Goal: Task Accomplishment & Management: Complete application form

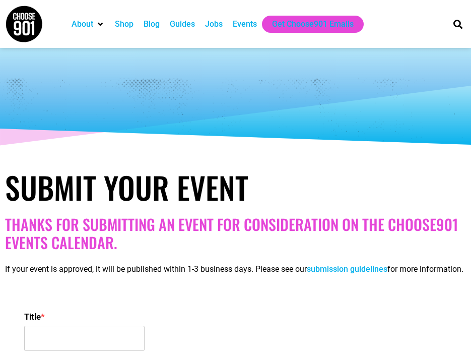
select select
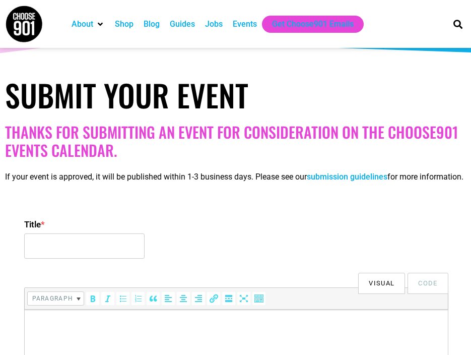
scroll to position [101, 0]
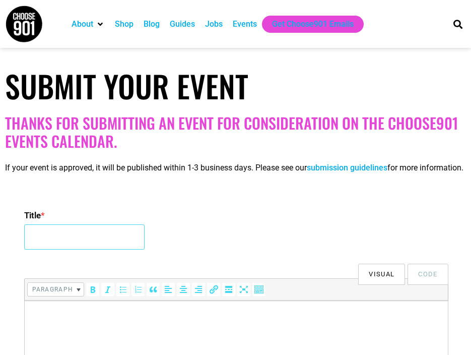
click at [89, 249] on input "Title *" at bounding box center [84, 236] width 120 height 25
paste input "[PERSON_NAME] Wine Dinner"
type input "[PERSON_NAME] Wine Dinner"
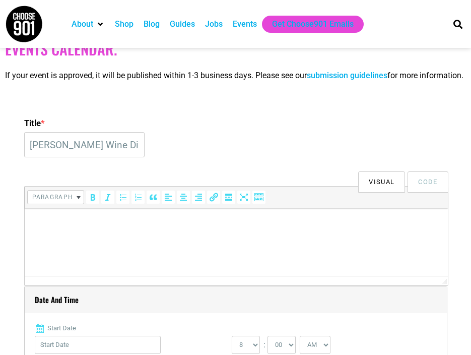
scroll to position [239, 0]
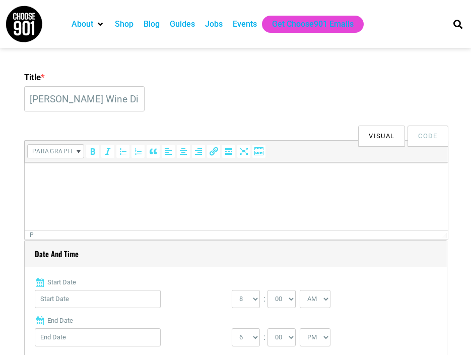
click at [130, 188] on html at bounding box center [235, 176] width 423 height 28
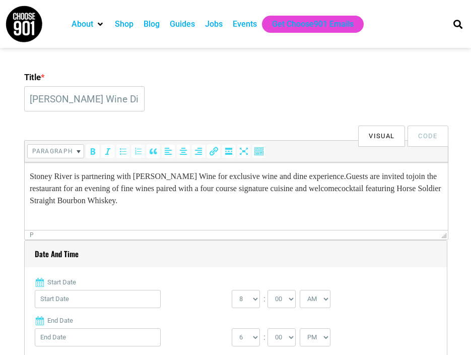
scroll to position [364, 0]
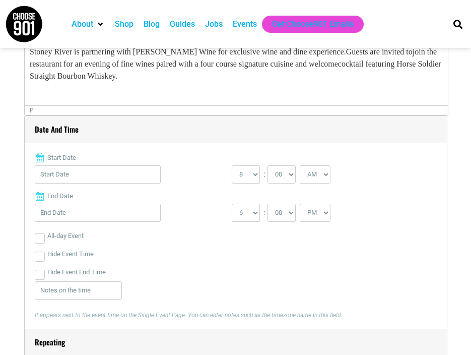
click at [118, 183] on input "Start Date" at bounding box center [98, 174] width 126 height 18
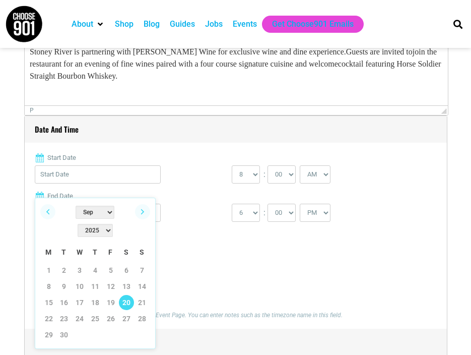
click at [125, 295] on link "20" at bounding box center [126, 302] width 15 height 15
type input "[DATE]"
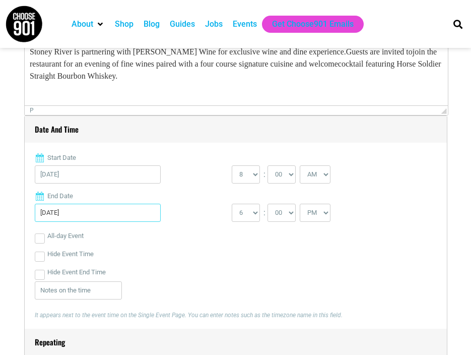
click at [106, 222] on input "[DATE]" at bounding box center [98, 213] width 126 height 18
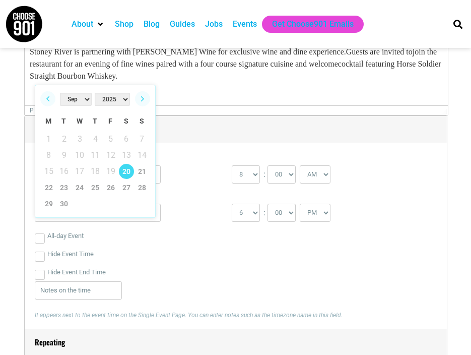
click at [127, 161] on span "13" at bounding box center [126, 155] width 15 height 15
click at [126, 172] on link "20" at bounding box center [126, 171] width 15 height 15
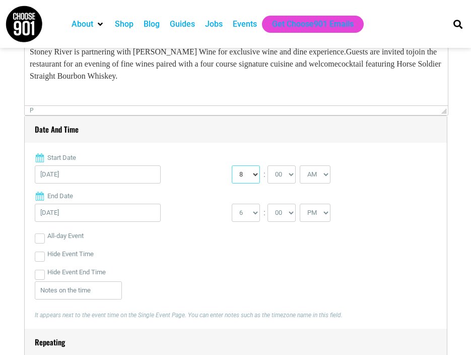
click at [255, 183] on select "0 1 2 3 4 5 6 7 8 9 10 11 12" at bounding box center [246, 174] width 28 height 18
select select "6"
click at [279, 181] on select "00 05 10 15 20 25 30 35 40 45 50 55" at bounding box center [281, 174] width 28 height 18
select select "30"
click at [325, 182] on select "AM PM" at bounding box center [315, 174] width 31 height 18
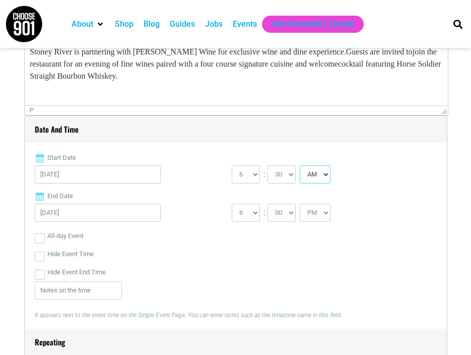
select select "PM"
click at [253, 219] on select "1 2 3 4 5 6 7 8 9 10 11 12" at bounding box center [246, 213] width 28 height 18
select select "10"
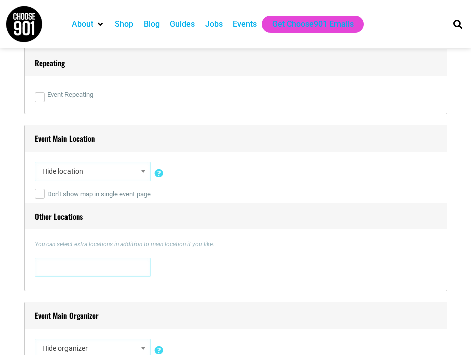
scroll to position [642, 0]
click at [68, 180] on span "Hide location" at bounding box center [92, 172] width 109 height 18
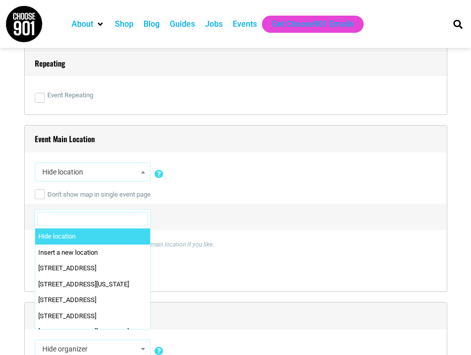
click at [68, 180] on span "Hide location" at bounding box center [92, 172] width 109 height 18
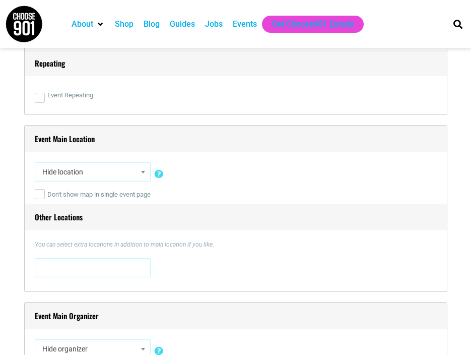
click at [68, 180] on span "Hide location" at bounding box center [92, 172] width 109 height 18
type input "Stoney River"
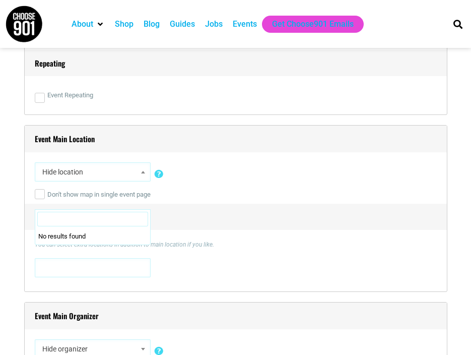
click at [126, 275] on span at bounding box center [92, 266] width 109 height 16
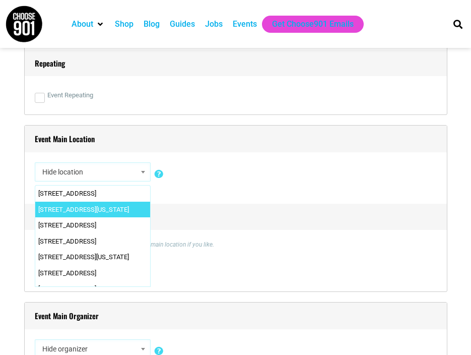
click at [275, 248] on div "Event Main Location Hide location Insert a new location [STREET_ADDRESS][US_STA…" at bounding box center [235, 208] width 423 height 167
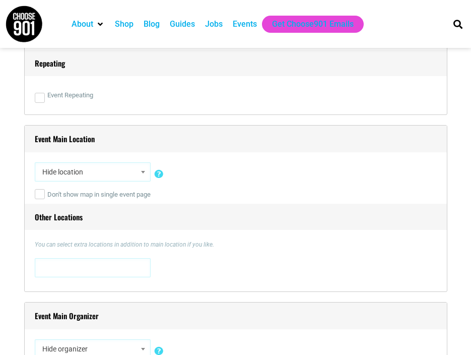
click at [80, 275] on span at bounding box center [92, 266] width 109 height 16
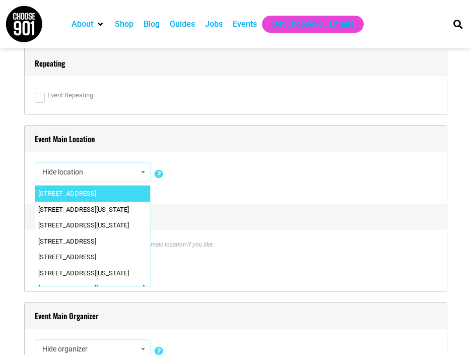
type textarea "S"
click at [295, 243] on div "Event Main Location Hide location Insert a new location [STREET_ADDRESS][US_STA…" at bounding box center [235, 208] width 423 height 167
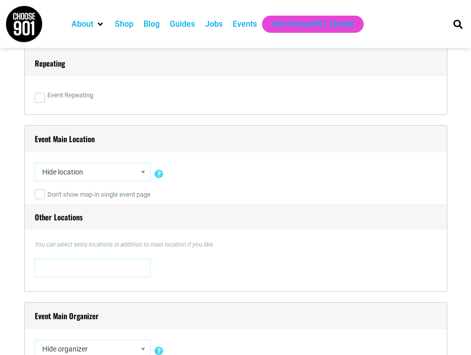
scroll to position [806, 0]
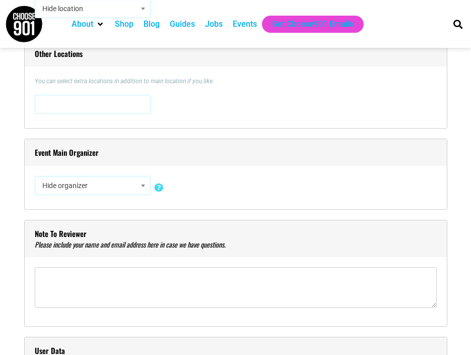
click at [109, 194] on span "Hide organizer" at bounding box center [92, 185] width 109 height 18
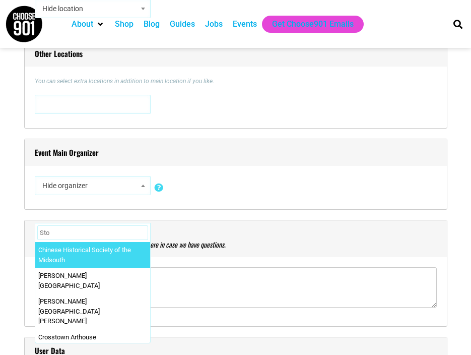
type input "Ston"
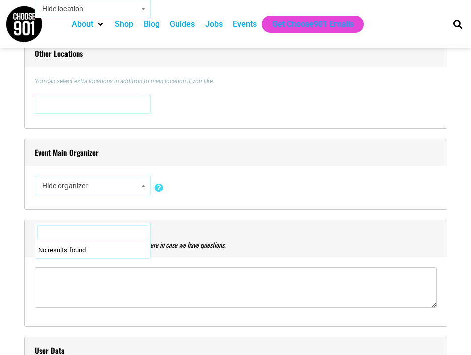
click at [305, 155] on h4 "Event Main Organizer" at bounding box center [236, 152] width 422 height 27
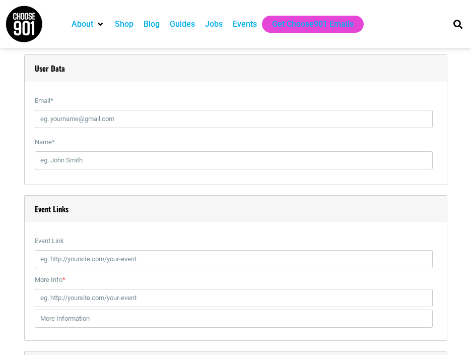
scroll to position [1088, 0]
click at [163, 127] on input "Email *" at bounding box center [234, 118] width 398 height 18
type input "[EMAIL_ADDRESS][DOMAIN_NAME]"
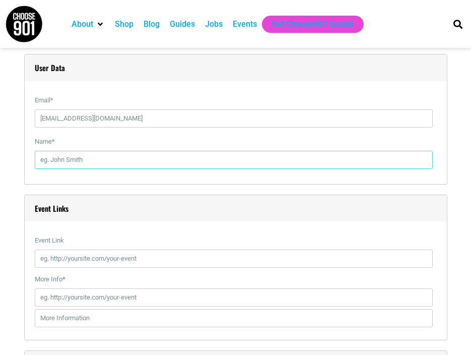
click at [134, 174] on div "Name *" at bounding box center [236, 152] width 402 height 41
click at [133, 169] on input "Name *" at bounding box center [234, 160] width 398 height 18
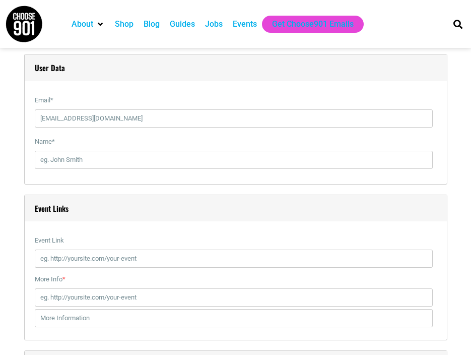
click at [110, 210] on h4 "Event Links" at bounding box center [236, 208] width 422 height 27
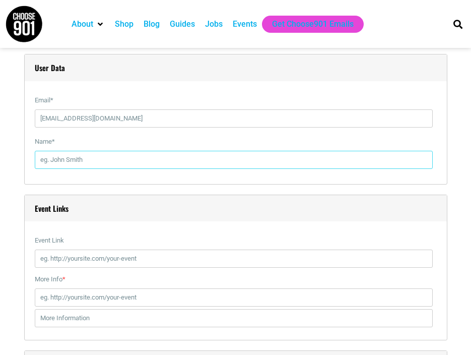
click at [128, 165] on input "Name *" at bounding box center [234, 160] width 398 height 18
type input "Lily"
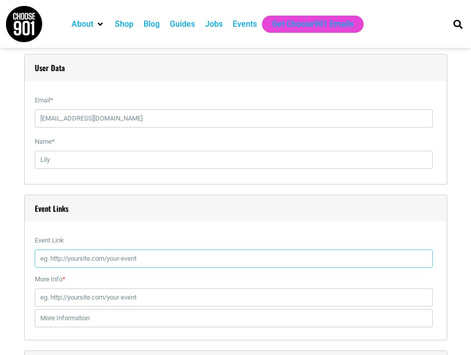
click at [126, 267] on input "Event Link" at bounding box center [234, 258] width 398 height 18
paste input "[URL][DOMAIN_NAME]"
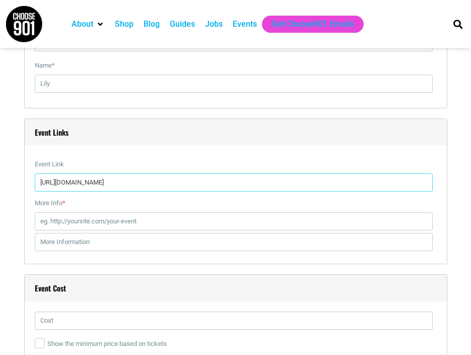
scroll to position [1164, 0]
type input "[URL][DOMAIN_NAME]"
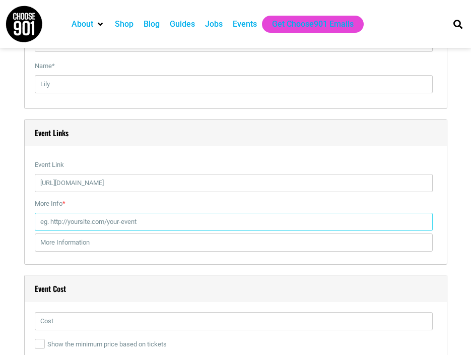
click at [94, 231] on input "More Info *" at bounding box center [234, 222] width 398 height 18
paste input "[URL][DOMAIN_NAME]"
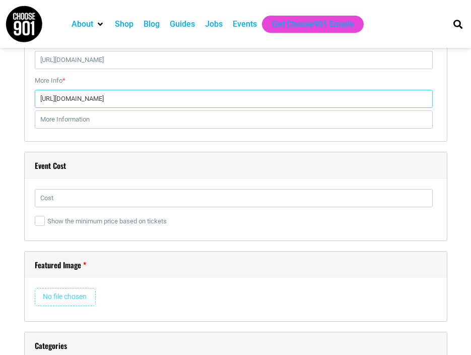
type input "[URL][DOMAIN_NAME]"
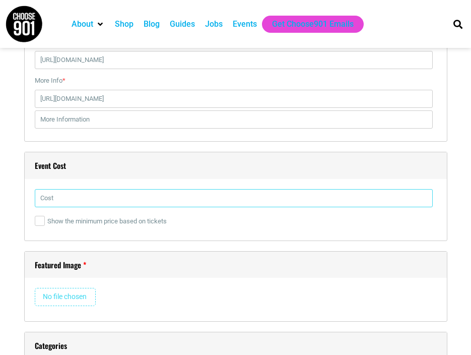
click at [87, 207] on input "text" at bounding box center [234, 198] width 398 height 18
type input "$150"
click at [84, 299] on input "file" at bounding box center [65, 297] width 61 height 18
type input "C:\fakepath\Screenshot [DATE] 9.10.57 AM.png"
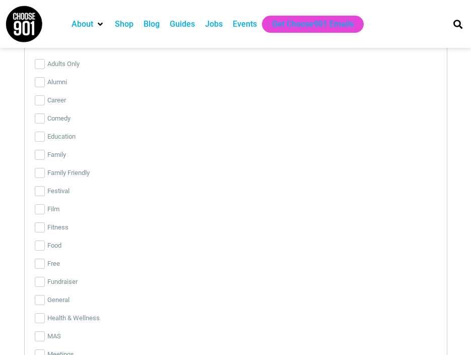
scroll to position [1849, 0]
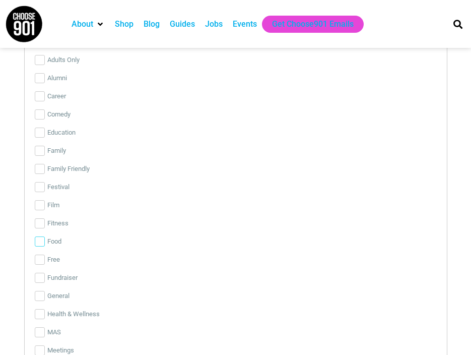
click at [41, 246] on input "Food" at bounding box center [40, 241] width 10 height 10
checkbox input "true"
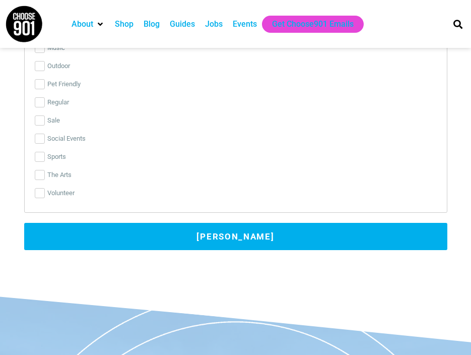
click at [142, 250] on button "[PERSON_NAME]" at bounding box center [235, 236] width 423 height 27
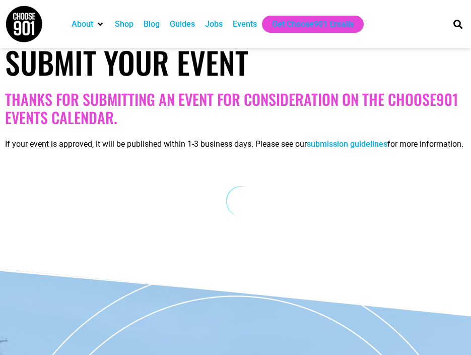
scroll to position [65, 0]
